Goal: Information Seeking & Learning: Learn about a topic

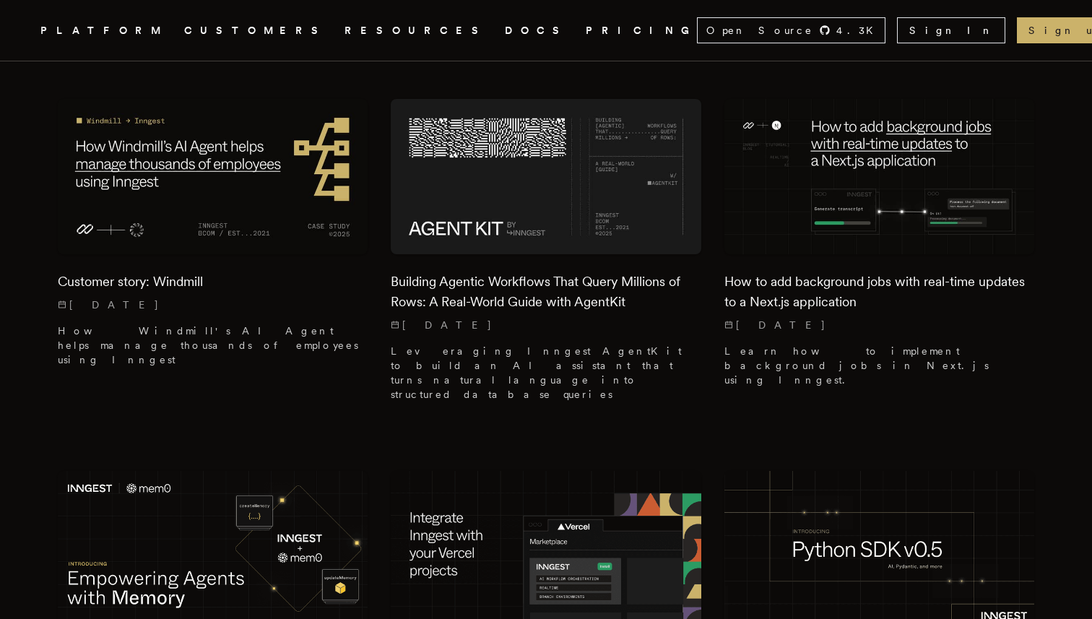
scroll to position [387, 0]
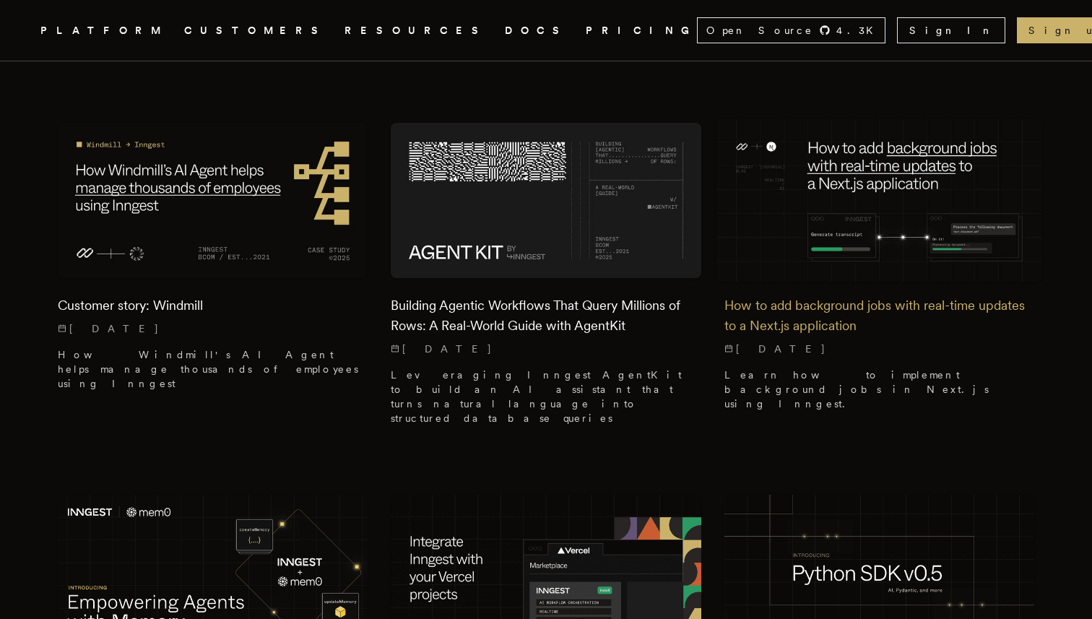
click at [813, 224] on img at bounding box center [880, 200] width 326 height 163
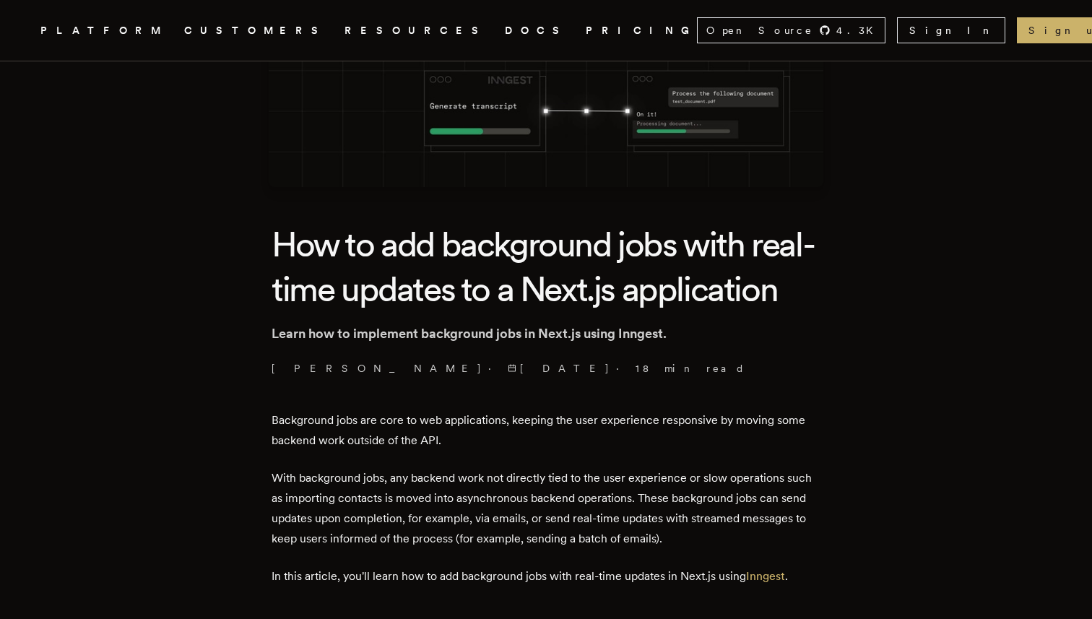
scroll to position [197, 0]
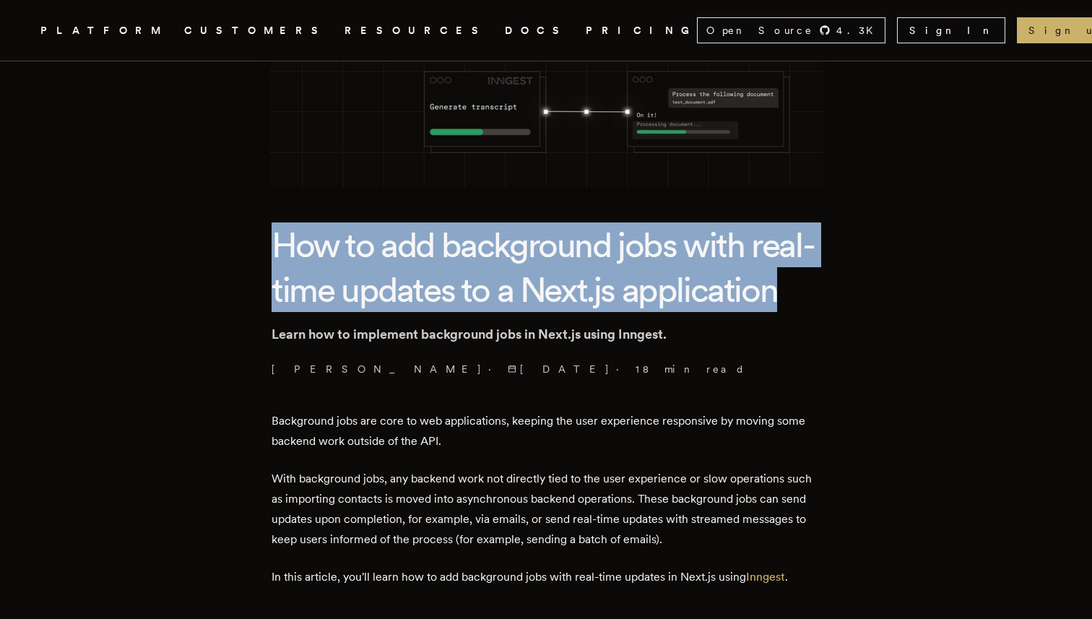
drag, startPoint x: 253, startPoint y: 255, endPoint x: 490, endPoint y: 334, distance: 249.9
click at [490, 313] on h1 "How to add background jobs with real-time updates to a Next.js application" at bounding box center [546, 267] width 549 height 90
drag, startPoint x: 522, startPoint y: 334, endPoint x: 289, endPoint y: 240, distance: 251.1
click at [289, 240] on h1 "How to add background jobs with real-time updates to a Next.js application" at bounding box center [546, 267] width 549 height 90
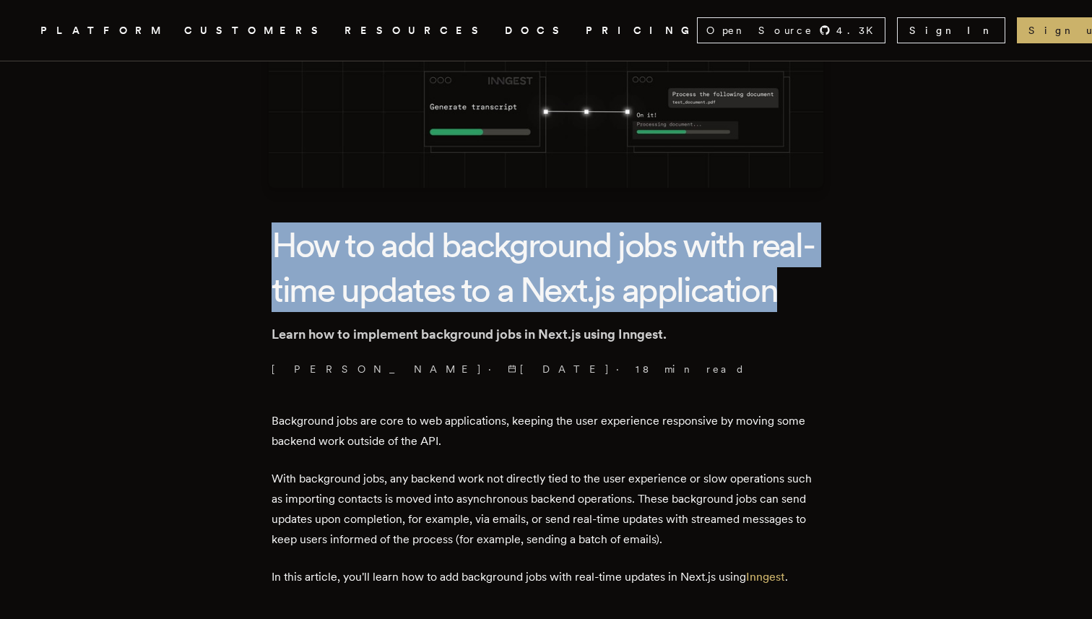
click at [289, 240] on h1 "How to add background jobs with real-time updates to a Next.js application" at bounding box center [546, 267] width 549 height 90
drag, startPoint x: 246, startPoint y: 240, endPoint x: 492, endPoint y: 352, distance: 270.6
click at [492, 313] on h1 "How to add background jobs with real-time updates to a Next.js application" at bounding box center [546, 267] width 549 height 90
drag, startPoint x: 492, startPoint y: 352, endPoint x: 263, endPoint y: 234, distance: 257.5
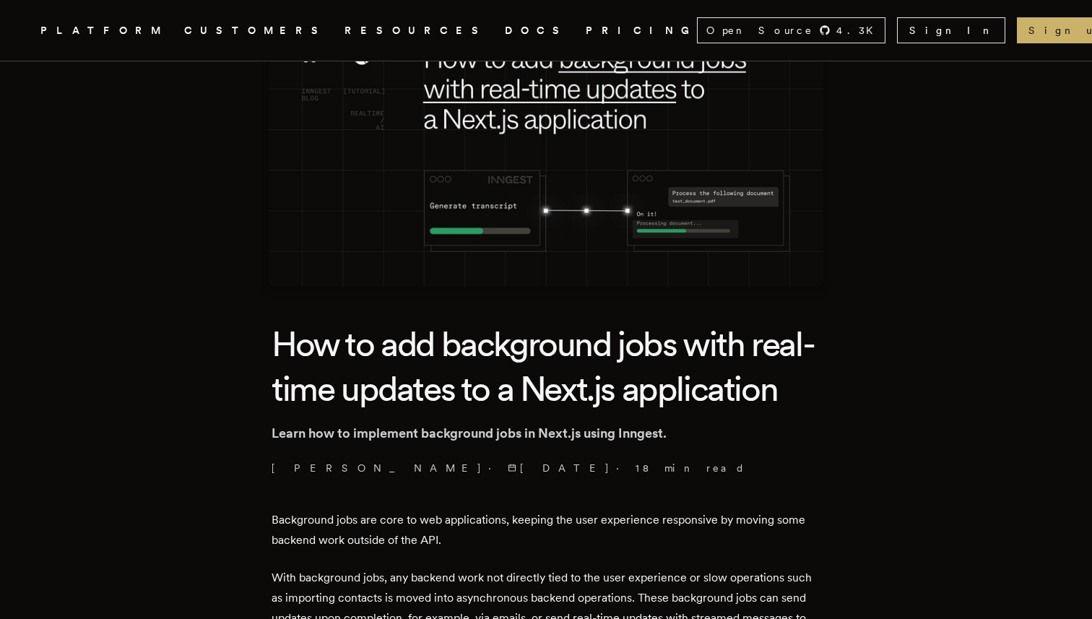
scroll to position [160, 0]
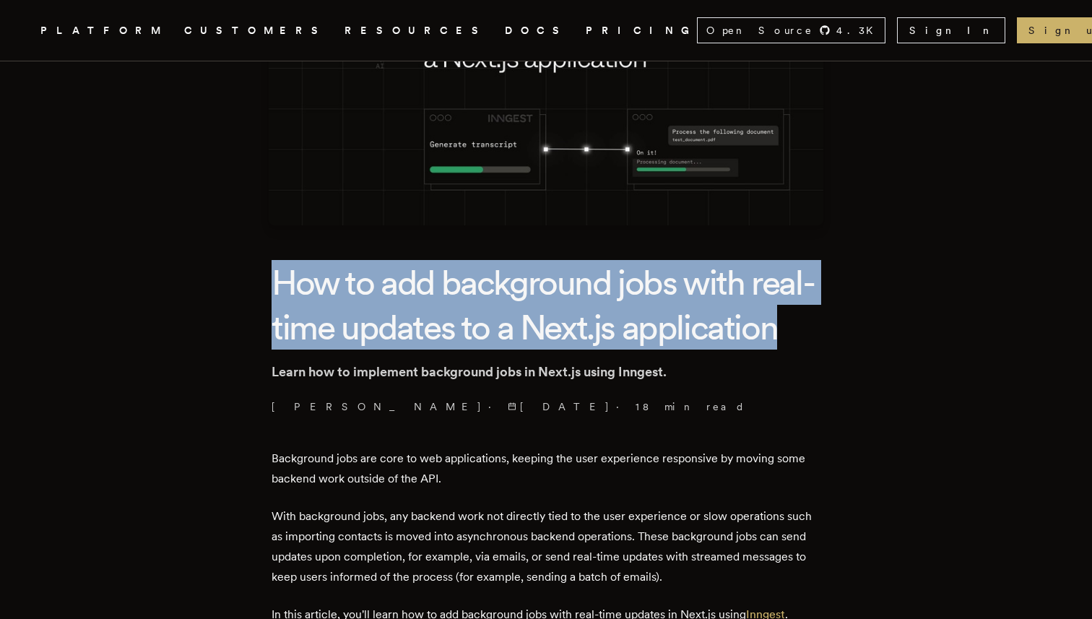
drag, startPoint x: 242, startPoint y: 257, endPoint x: 481, endPoint y: 373, distance: 265.6
click at [481, 350] on h1 "How to add background jobs with real-time updates to a Next.js application" at bounding box center [546, 305] width 549 height 90
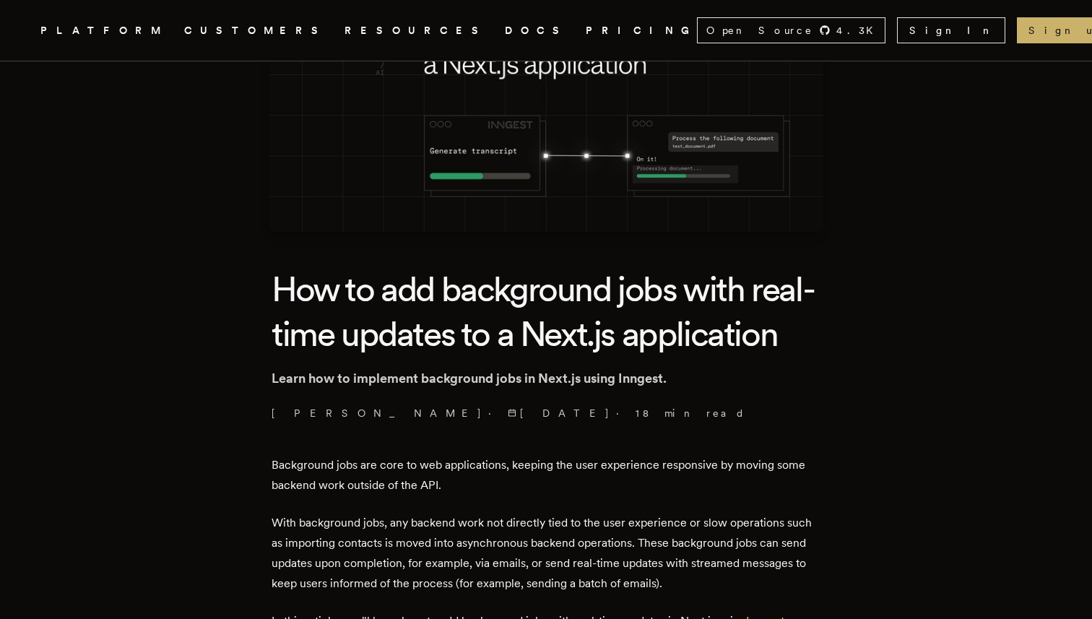
scroll to position [157, 0]
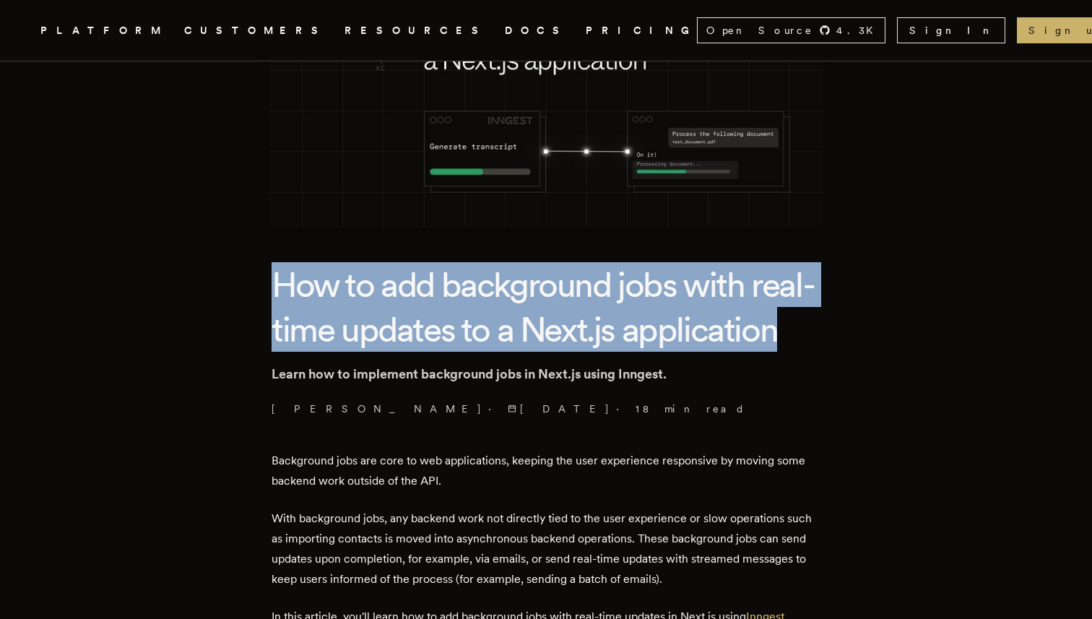
drag, startPoint x: 248, startPoint y: 278, endPoint x: 466, endPoint y: 376, distance: 238.3
click at [466, 352] on h1 "How to add background jobs with real-time updates to a Next.js application" at bounding box center [546, 307] width 549 height 90
drag, startPoint x: 217, startPoint y: 289, endPoint x: 504, endPoint y: 378, distance: 301.1
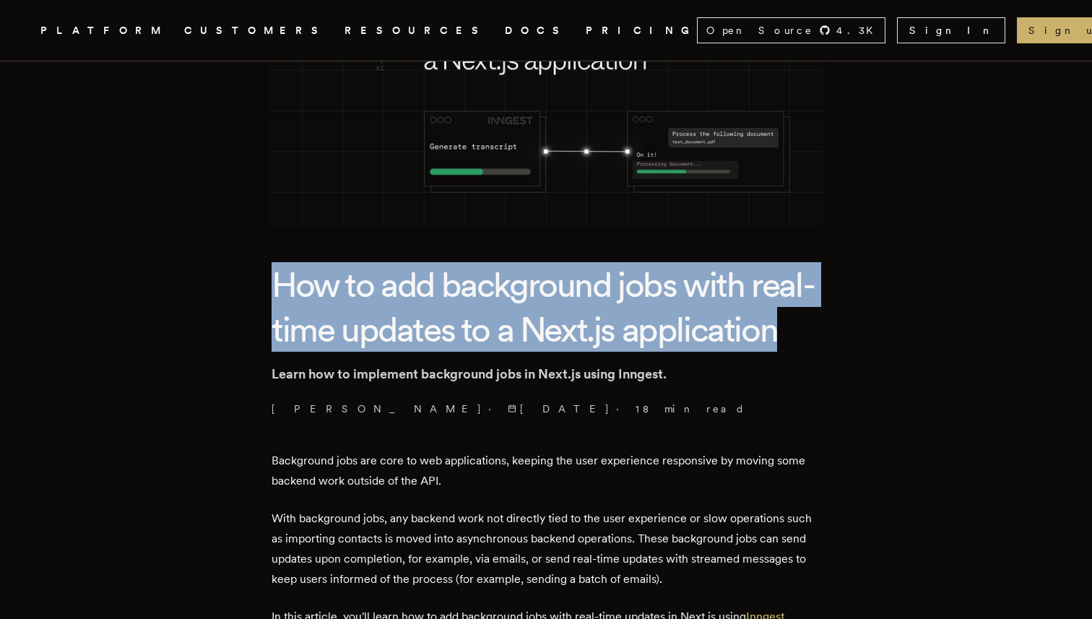
click at [504, 352] on h1 "How to add background jobs with real-time updates to a Next.js application" at bounding box center [546, 307] width 549 height 90
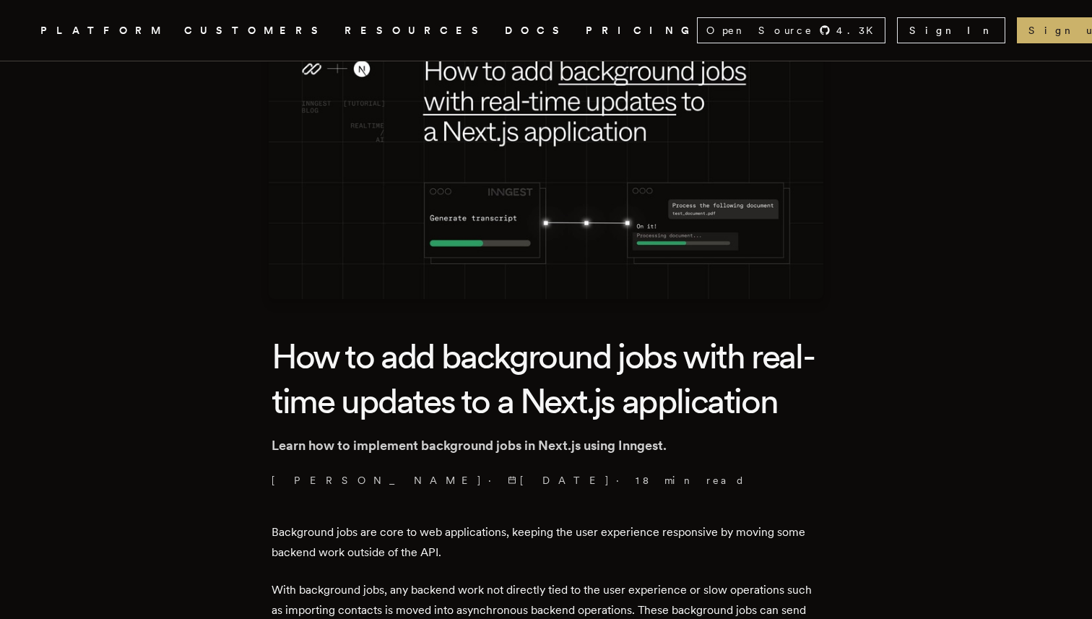
scroll to position [0, 0]
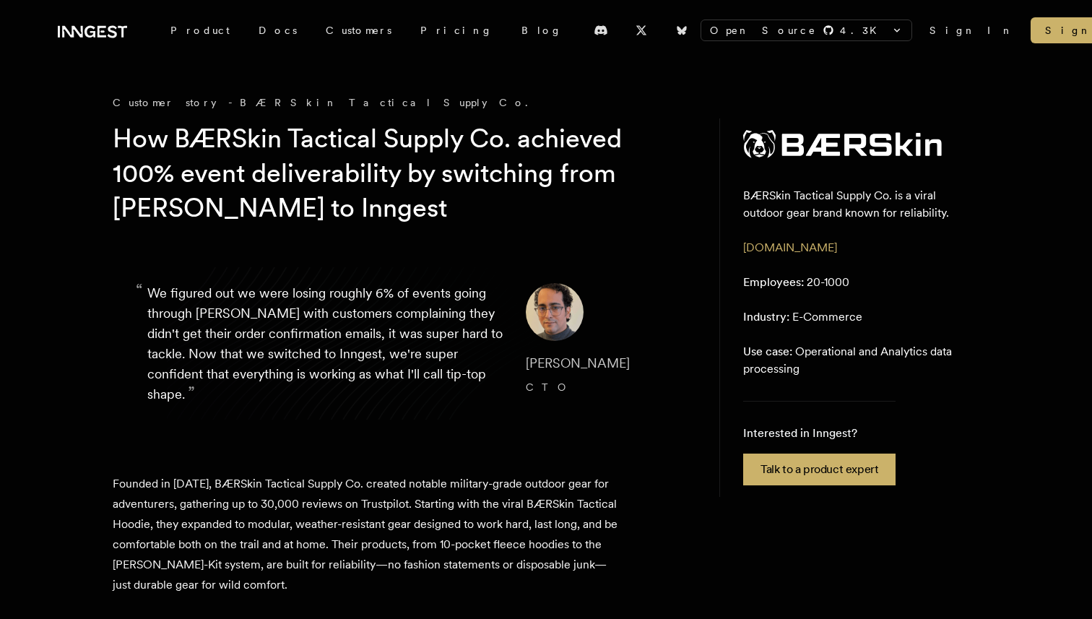
click at [599, 215] on h1 "How BÆRSkin Tactical Supply Co. achieved 100% event deliverability by switching…" at bounding box center [390, 173] width 555 height 104
